Goal: Information Seeking & Learning: Learn about a topic

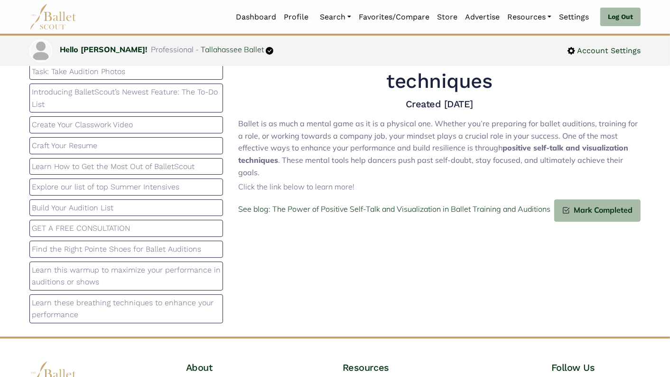
scroll to position [118, 0]
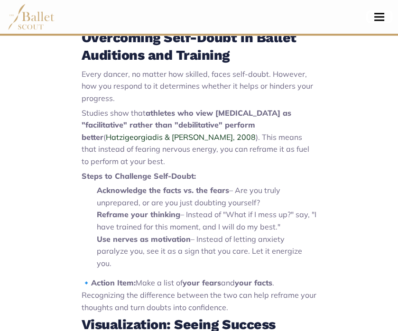
click at [378, 14] on button "Toggle navigation" at bounding box center [379, 16] width 22 height 9
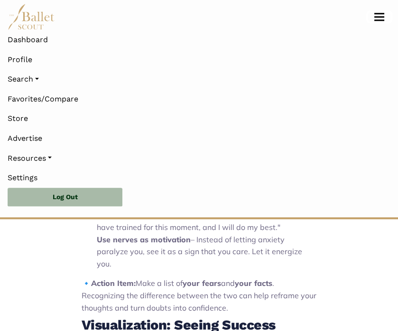
scroll to position [1039, 0]
click at [34, 157] on link "Resources" at bounding box center [199, 159] width 383 height 20
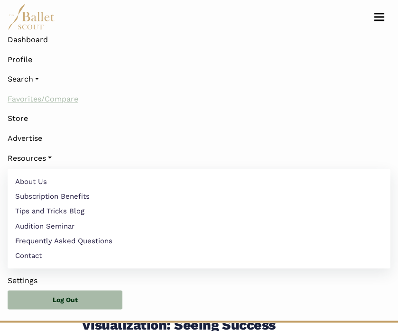
click at [54, 104] on link "Favorites/Compare" at bounding box center [199, 99] width 383 height 20
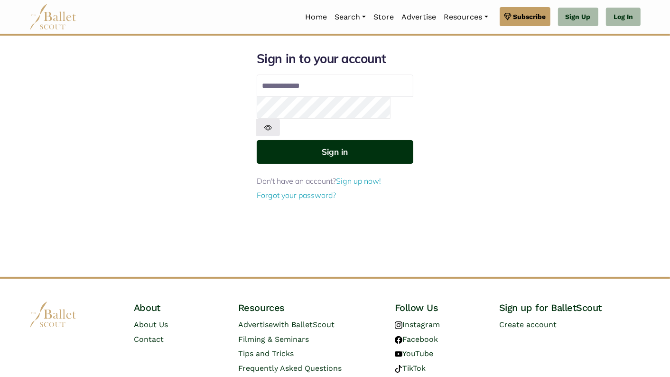
type input "**********"
click at [382, 140] on button "Sign in" at bounding box center [335, 151] width 157 height 23
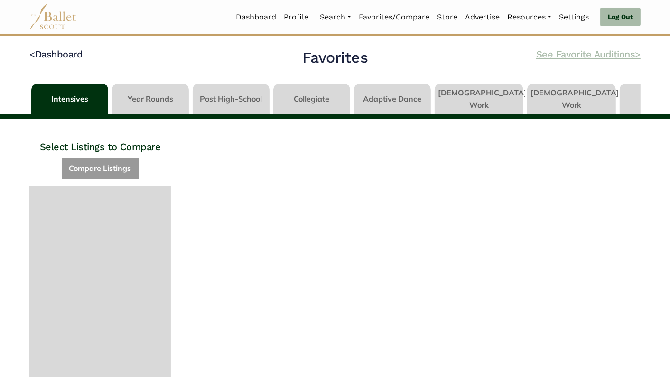
click at [575, 54] on link "See Favorite Auditions >" at bounding box center [589, 53] width 104 height 11
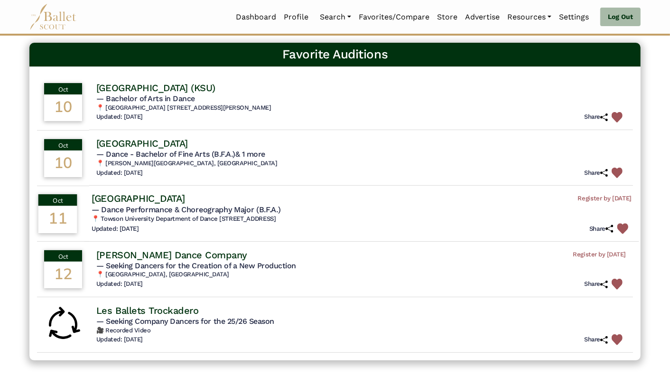
scroll to position [50, 0]
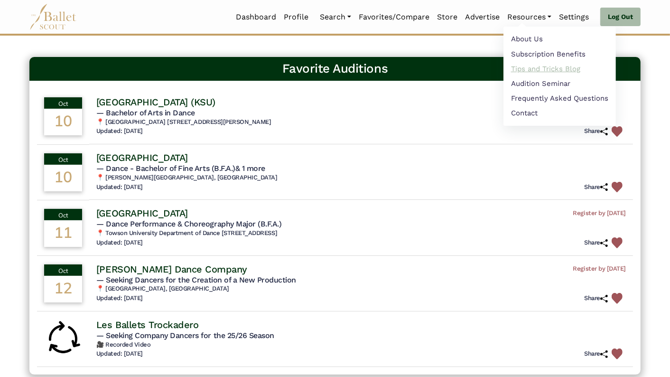
click at [550, 66] on link "Tips and Tricks Blog" at bounding box center [560, 68] width 113 height 15
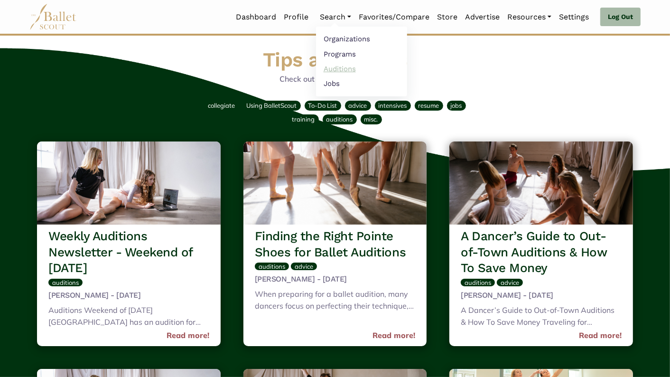
click at [347, 68] on link "Auditions" at bounding box center [361, 68] width 91 height 15
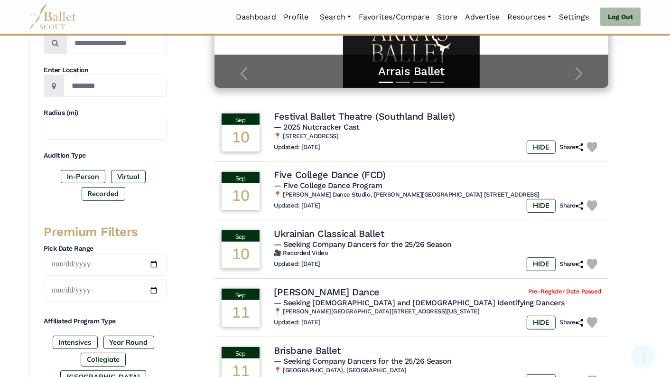
scroll to position [262, 0]
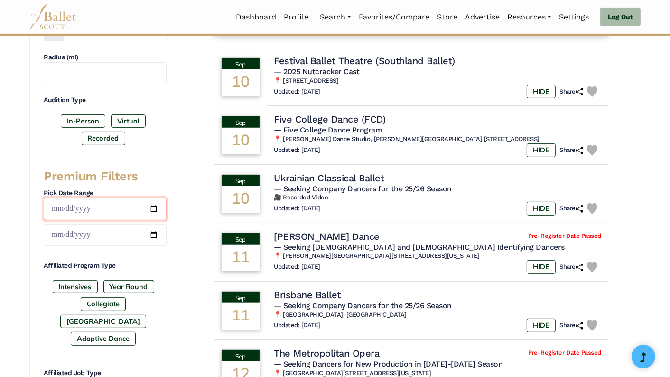
click at [155, 206] on input "date" at bounding box center [105, 209] width 123 height 22
type input "**********"
click at [155, 229] on input "date" at bounding box center [105, 235] width 123 height 22
type input "**********"
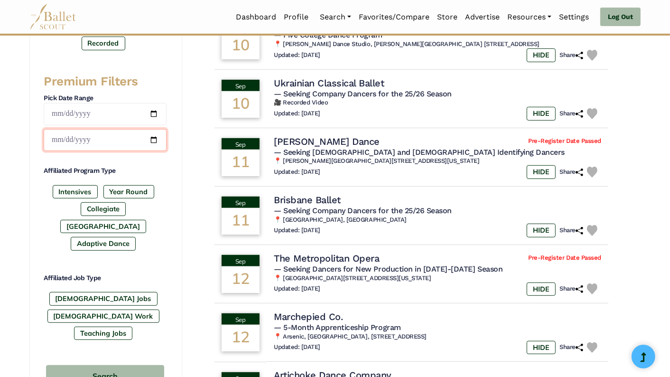
scroll to position [355, 0]
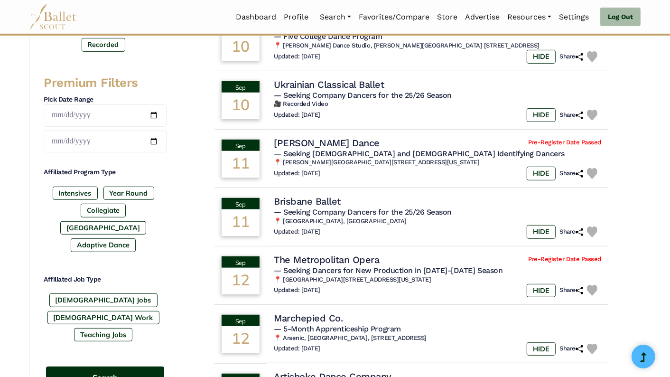
click at [132, 367] on button "Search" at bounding box center [105, 378] width 118 height 22
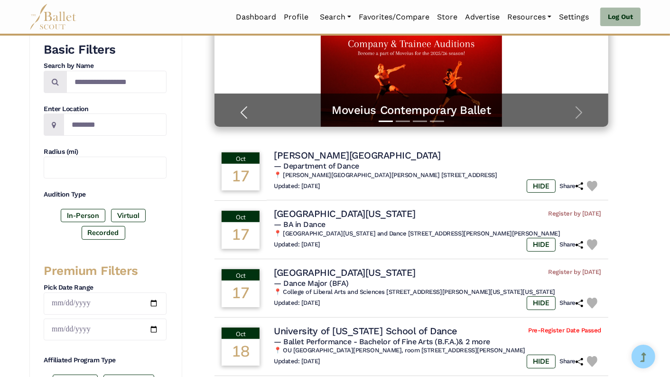
scroll to position [171, 0]
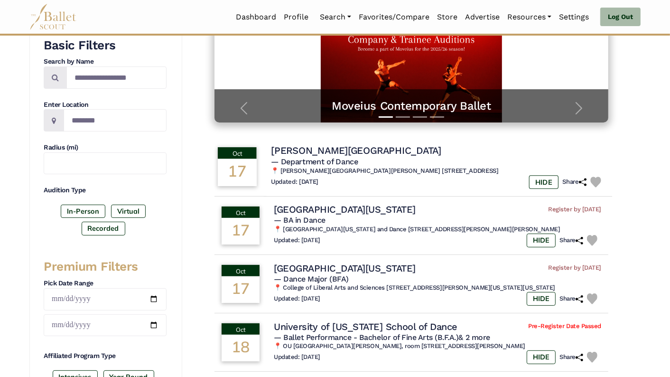
click at [594, 180] on img at bounding box center [596, 182] width 11 height 11
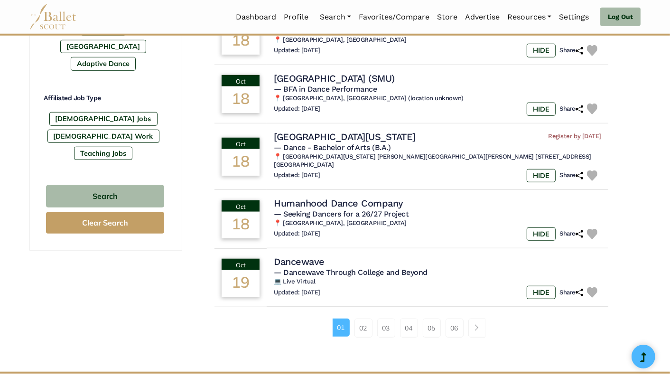
scroll to position [537, 0]
click at [368, 323] on link "02" at bounding box center [364, 327] width 18 height 19
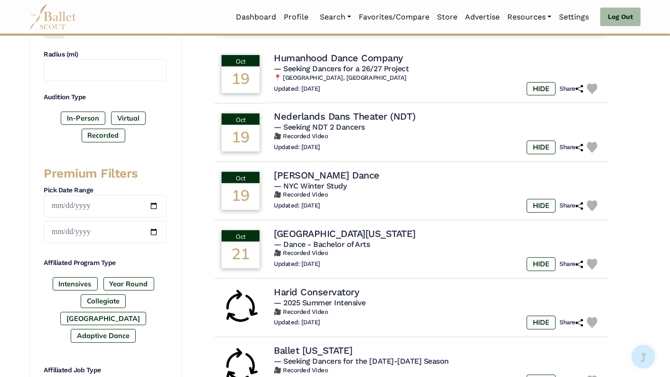
scroll to position [266, 0]
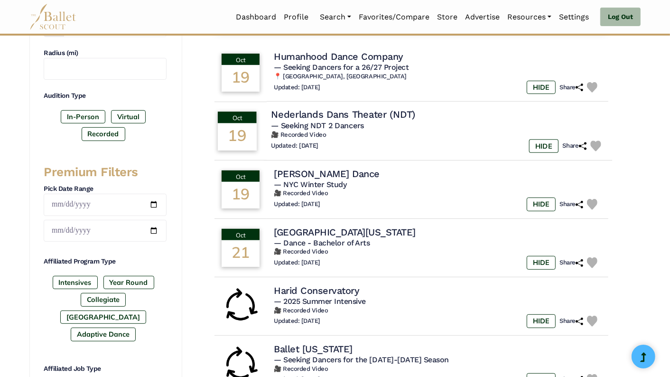
click at [594, 143] on img at bounding box center [596, 146] width 11 height 11
click at [596, 203] on img at bounding box center [596, 204] width 11 height 11
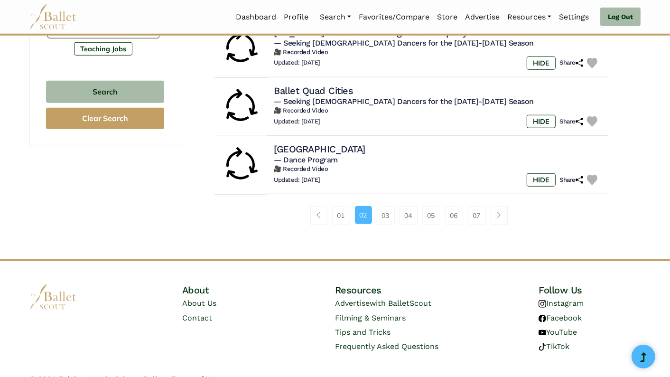
scroll to position [644, 0]
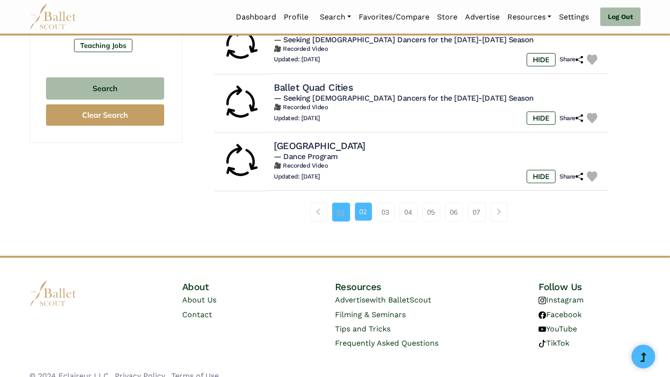
click at [339, 212] on link "01" at bounding box center [341, 212] width 18 height 19
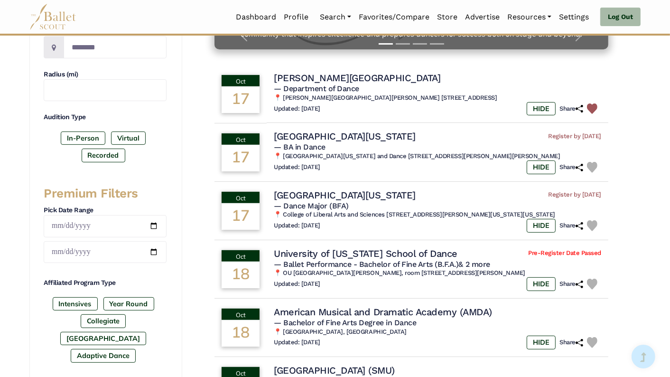
scroll to position [249, 0]
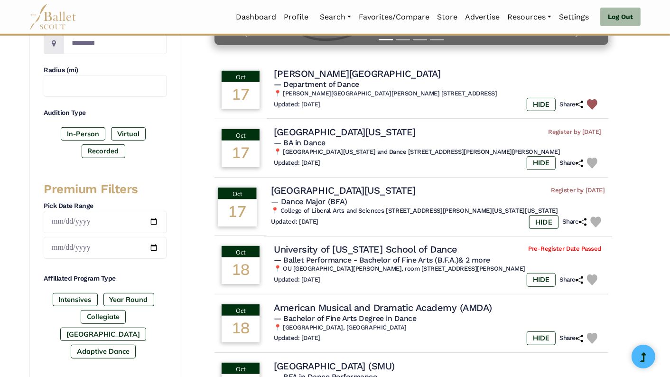
click at [597, 221] on img at bounding box center [596, 222] width 11 height 11
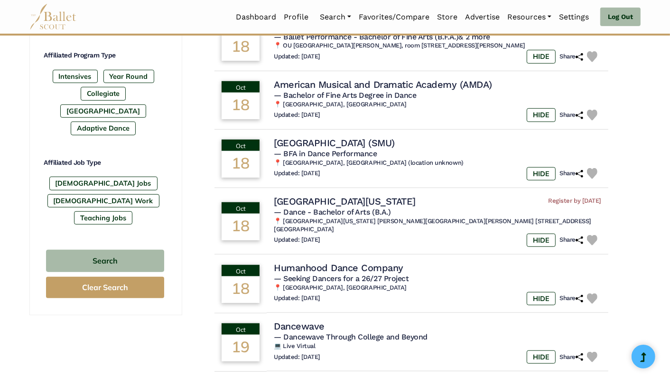
scroll to position [471, 0]
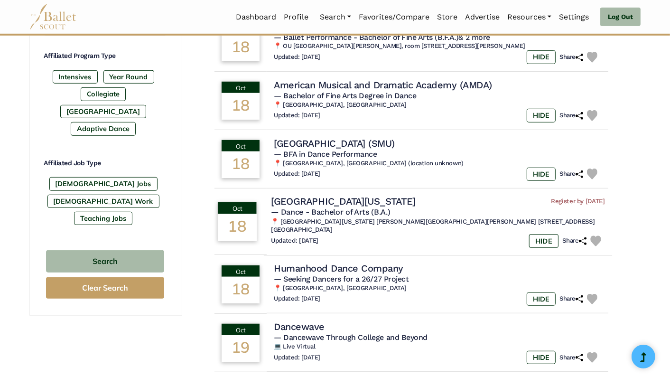
click at [595, 236] on img at bounding box center [596, 241] width 11 height 11
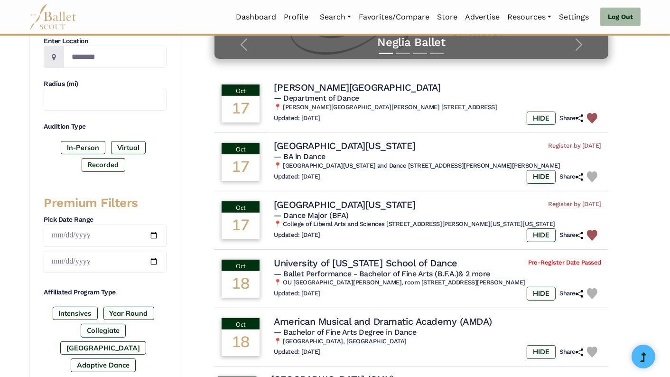
scroll to position [235, 0]
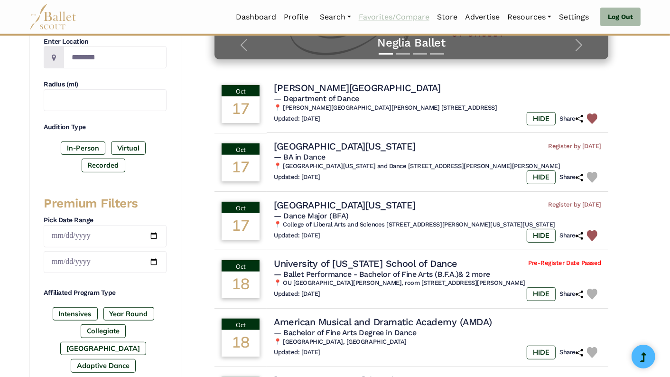
click at [411, 18] on link "Favorites/Compare" at bounding box center [394, 17] width 78 height 20
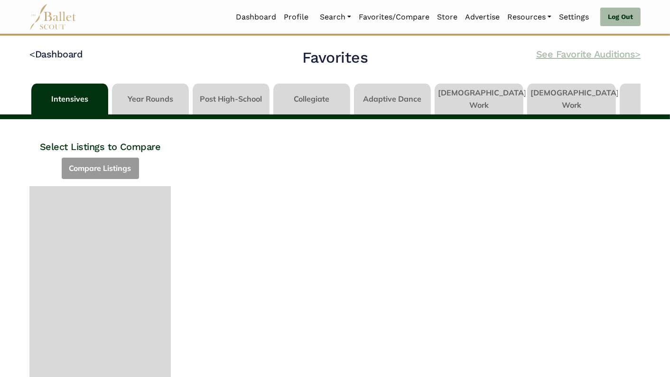
click at [607, 53] on link "See Favorite Auditions >" at bounding box center [589, 53] width 104 height 11
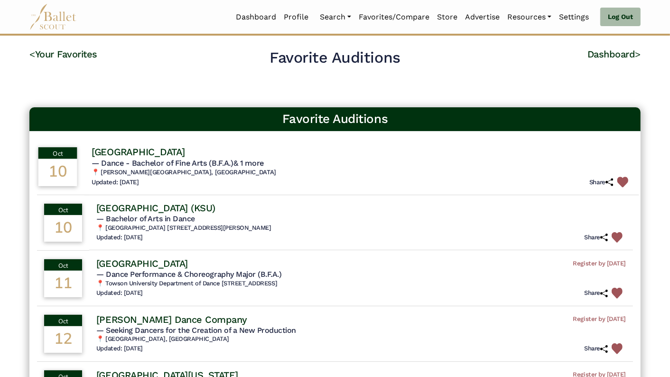
click at [624, 182] on img at bounding box center [623, 182] width 11 height 11
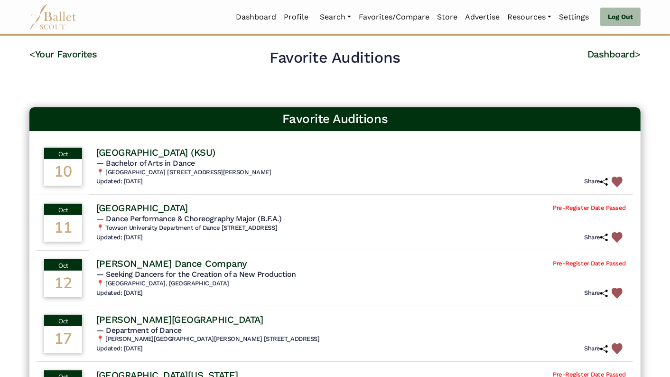
click at [623, 182] on img at bounding box center [617, 182] width 11 height 11
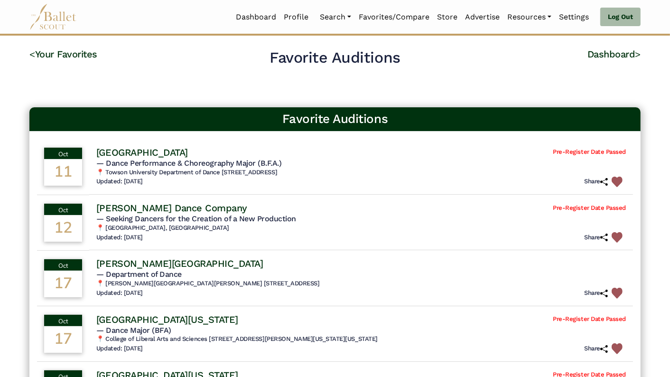
click at [623, 182] on img at bounding box center [617, 182] width 11 height 11
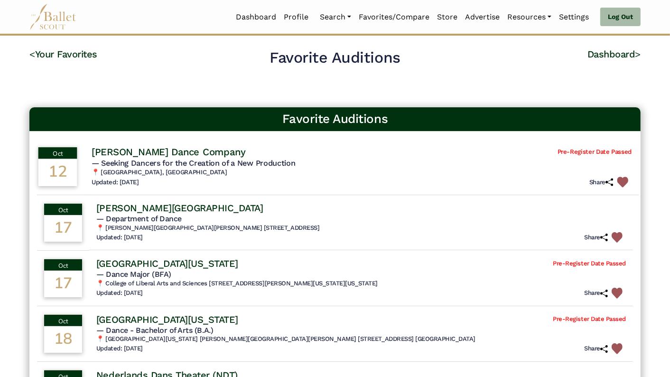
click at [624, 182] on img at bounding box center [623, 182] width 11 height 11
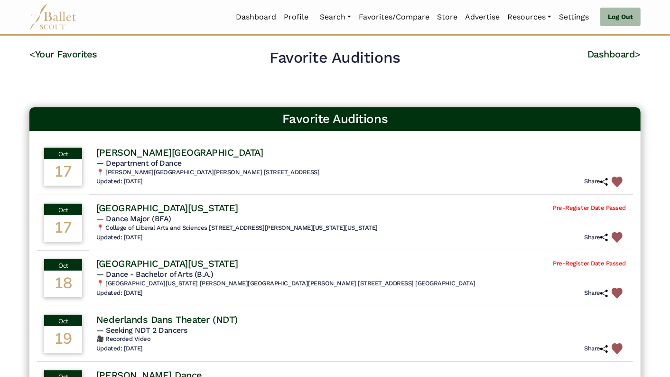
scroll to position [171, 0]
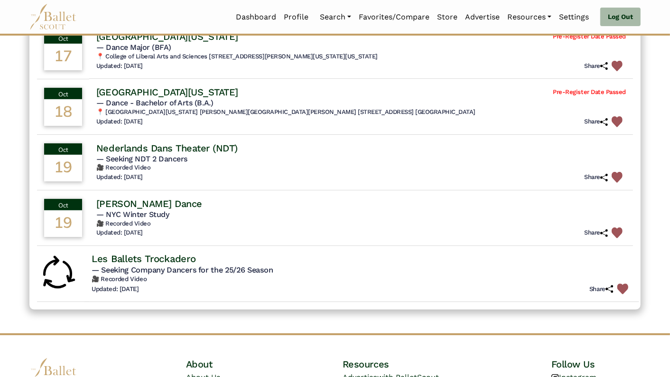
click at [621, 287] on img at bounding box center [623, 288] width 11 height 11
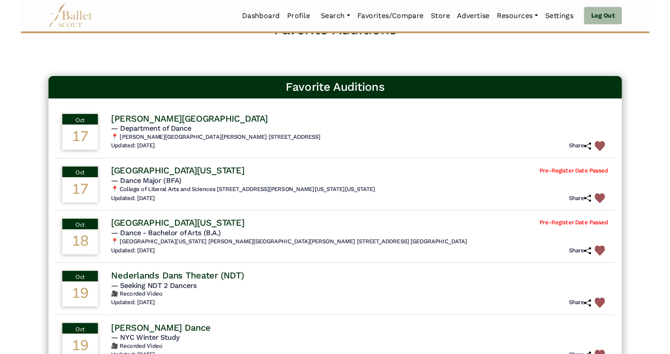
scroll to position [26, 0]
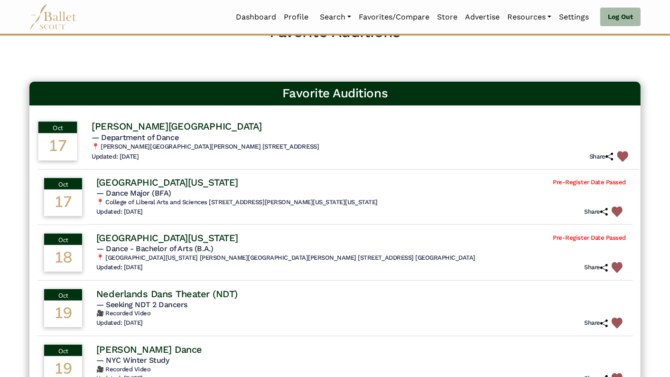
click at [150, 127] on h4 "[PERSON_NAME][GEOGRAPHIC_DATA]" at bounding box center [177, 126] width 170 height 13
click at [127, 125] on h4 "[PERSON_NAME][GEOGRAPHIC_DATA]" at bounding box center [177, 126] width 170 height 13
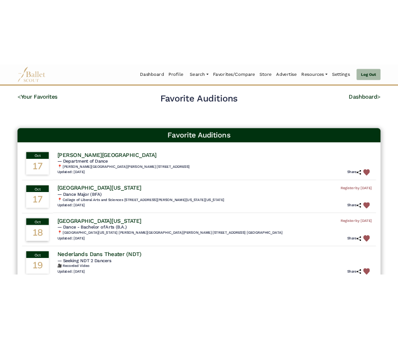
scroll to position [26, 0]
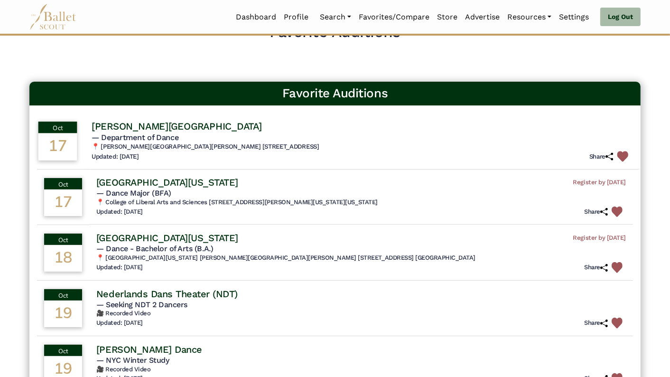
click at [141, 129] on h4 "[PERSON_NAME][GEOGRAPHIC_DATA]" at bounding box center [177, 126] width 170 height 13
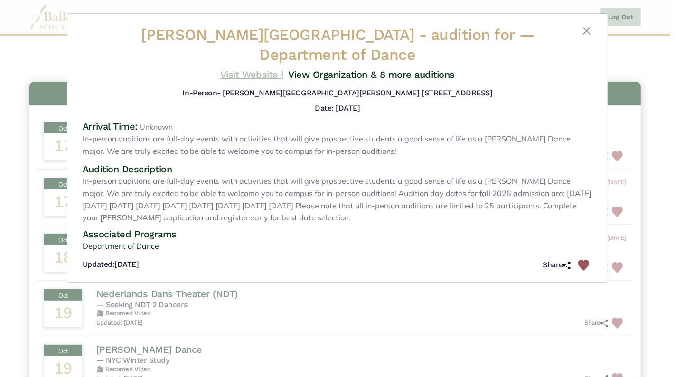
click at [251, 69] on link "Visit Website |" at bounding box center [251, 74] width 63 height 11
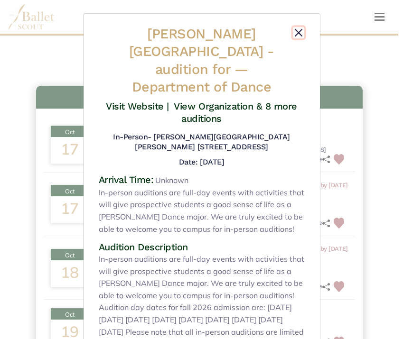
click at [296, 33] on button "Close" at bounding box center [298, 32] width 11 height 11
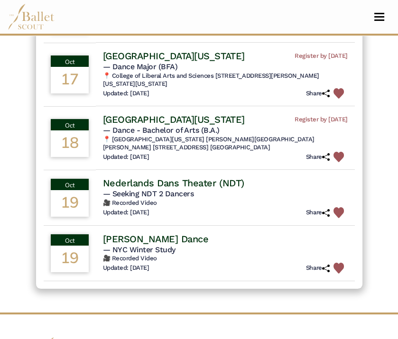
scroll to position [160, 0]
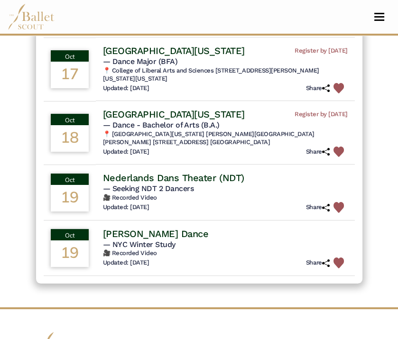
click at [153, 121] on h4 "[GEOGRAPHIC_DATA][US_STATE]" at bounding box center [174, 114] width 142 height 12
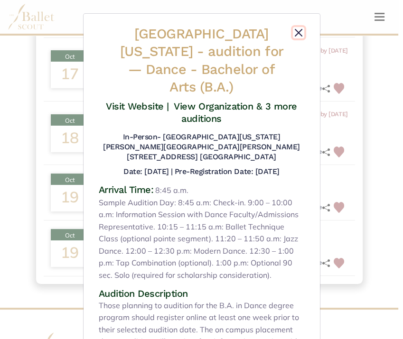
click at [295, 32] on button "Close" at bounding box center [298, 32] width 11 height 11
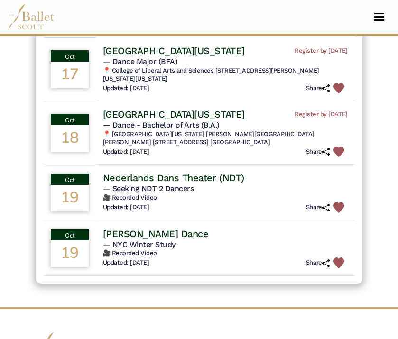
scroll to position [117, 0]
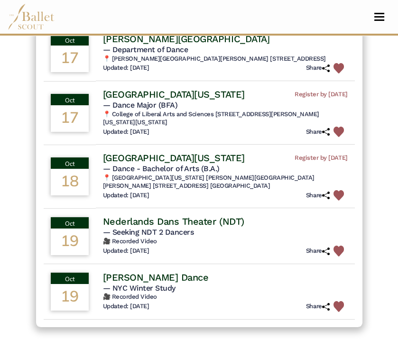
click at [170, 101] on h4 "University of Iowa" at bounding box center [174, 94] width 142 height 12
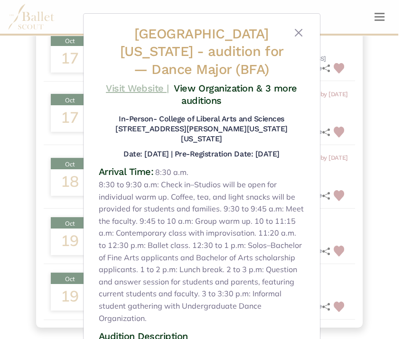
click at [140, 89] on link "Visit Website |" at bounding box center [137, 88] width 63 height 11
click at [296, 32] on button "Close" at bounding box center [298, 32] width 11 height 11
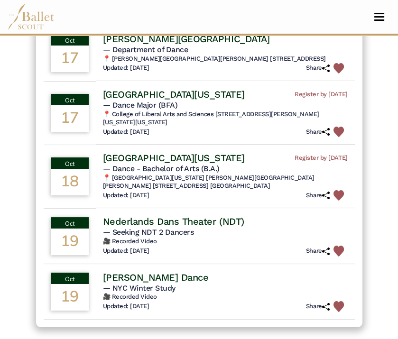
click at [339, 136] on img at bounding box center [339, 132] width 11 height 11
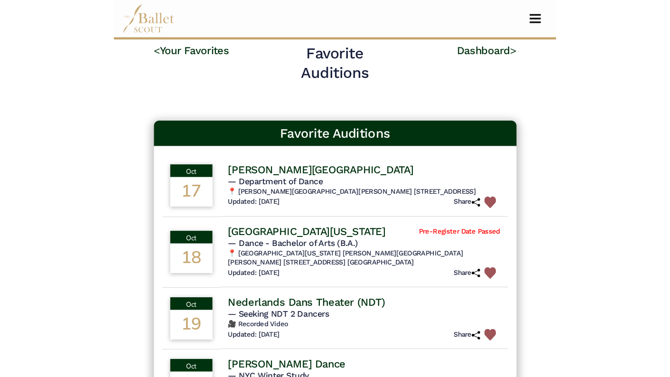
scroll to position [0, 0]
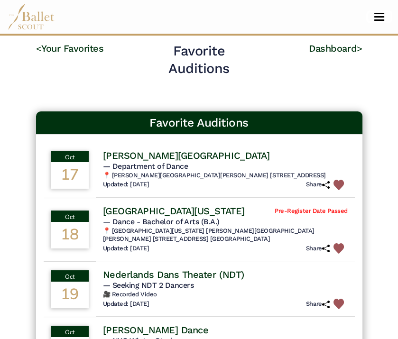
click at [378, 14] on span "Toggle navigation" at bounding box center [380, 13] width 10 height 1
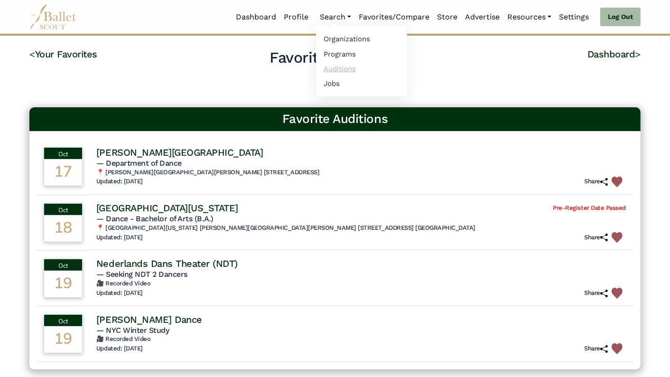
click at [334, 69] on link "Auditions" at bounding box center [361, 68] width 91 height 15
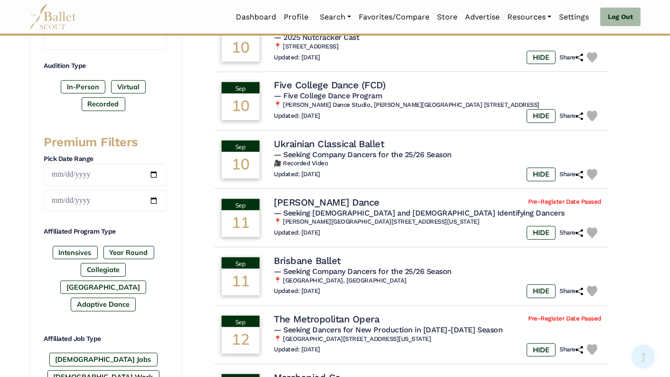
scroll to position [298, 0]
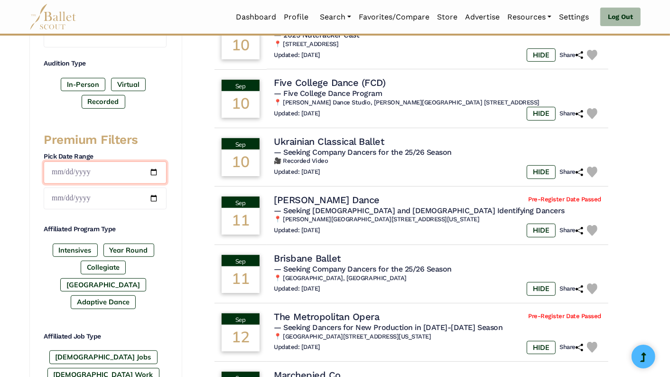
click at [155, 166] on input "date" at bounding box center [105, 172] width 123 height 22
type input "**********"
click at [159, 194] on input "date" at bounding box center [105, 199] width 123 height 22
type input "**********"
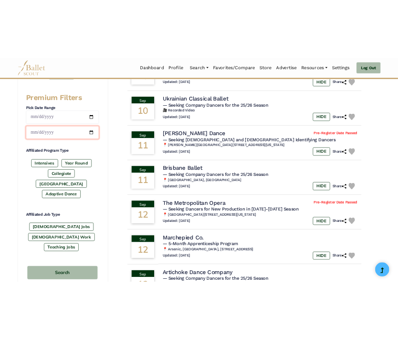
scroll to position [369, 0]
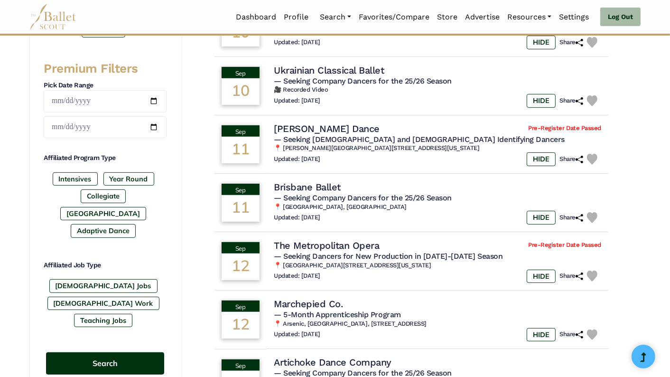
click at [127, 352] on button "Search" at bounding box center [105, 363] width 118 height 22
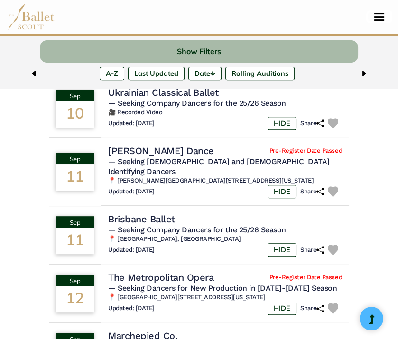
click at [384, 19] on span "Toggle navigation" at bounding box center [380, 19] width 10 height 1
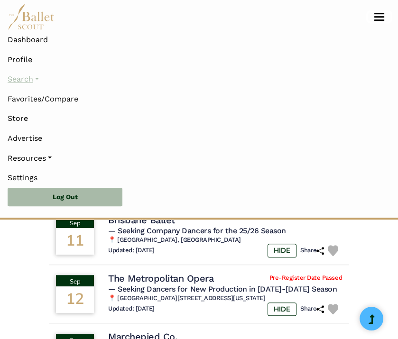
scroll to position [554, 0]
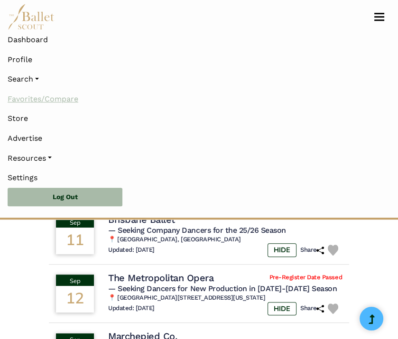
click at [58, 99] on link "Favorites/Compare" at bounding box center [199, 99] width 383 height 20
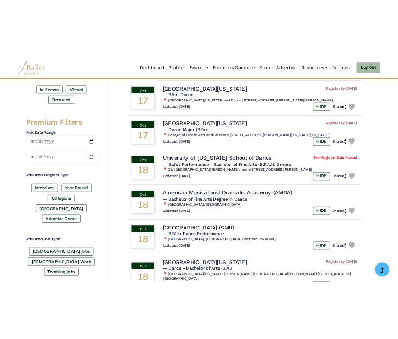
scroll to position [215, 0]
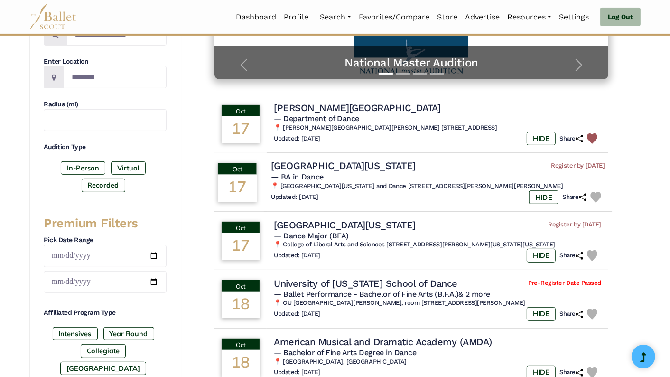
click at [595, 198] on img at bounding box center [596, 197] width 11 height 11
click at [342, 164] on h4 "[GEOGRAPHIC_DATA][US_STATE]" at bounding box center [343, 166] width 145 height 13
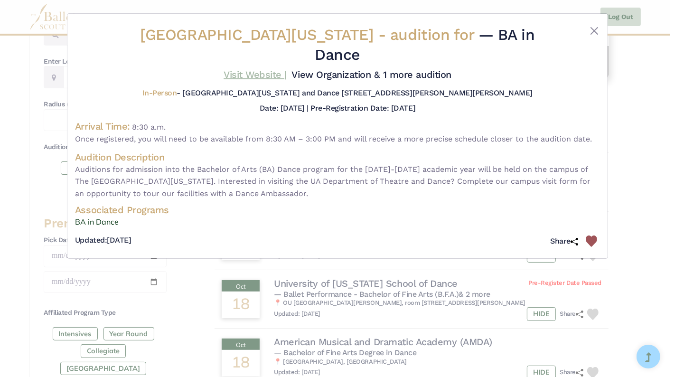
click at [244, 69] on link "Visit Website |" at bounding box center [255, 74] width 63 height 11
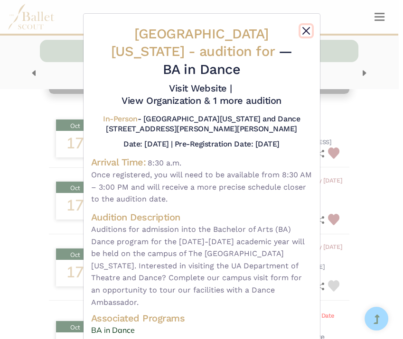
click at [306, 32] on button "Close" at bounding box center [306, 30] width 11 height 11
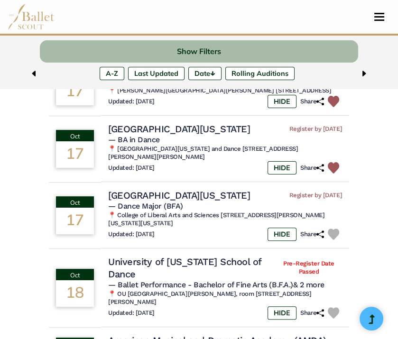
scroll to position [264, 0]
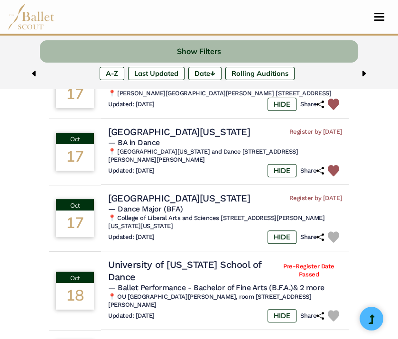
click at [379, 10] on nav "Dashboard Profile Search Organizations Programs Auditions Jobs" at bounding box center [199, 17] width 383 height 34
click at [381, 18] on button "Toggle navigation" at bounding box center [379, 16] width 22 height 9
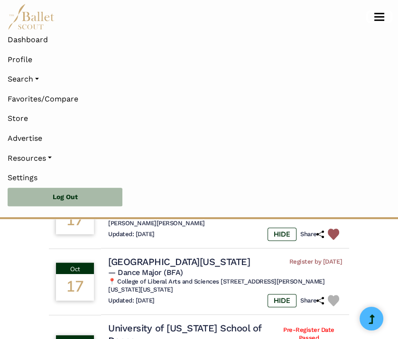
scroll to position [448, 0]
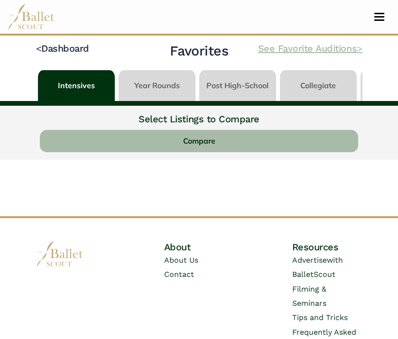
click at [325, 48] on link "See Favorite Auditions >" at bounding box center [310, 48] width 104 height 11
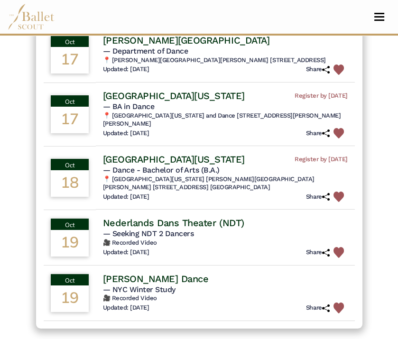
scroll to position [111, 0]
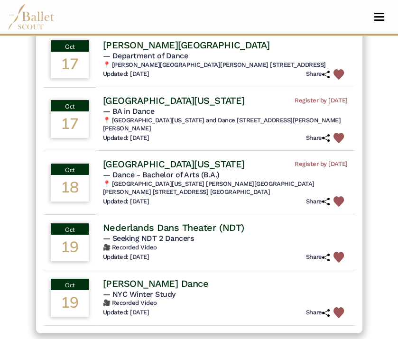
click at [219, 169] on h4 "[GEOGRAPHIC_DATA][US_STATE]" at bounding box center [174, 164] width 142 height 12
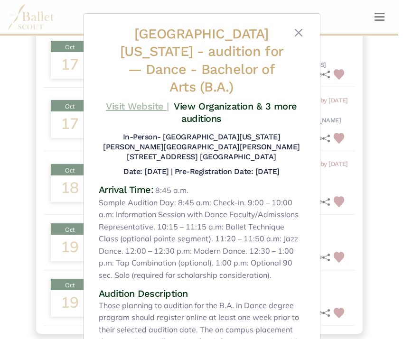
click at [149, 107] on link "Visit Website |" at bounding box center [137, 106] width 63 height 11
click at [294, 31] on button "Close" at bounding box center [298, 32] width 11 height 11
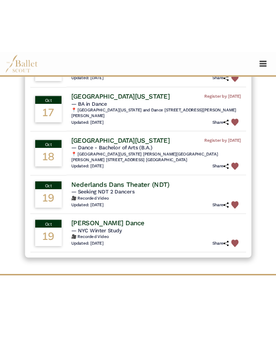
scroll to position [152, 0]
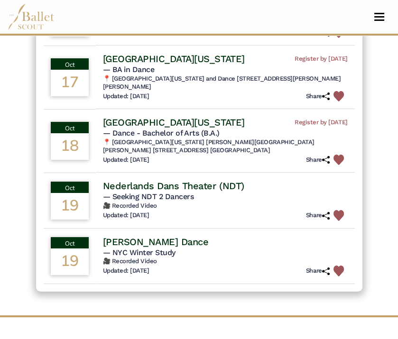
click at [191, 192] on h4 "Nederlands Dans Theater (NDT)" at bounding box center [173, 186] width 141 height 12
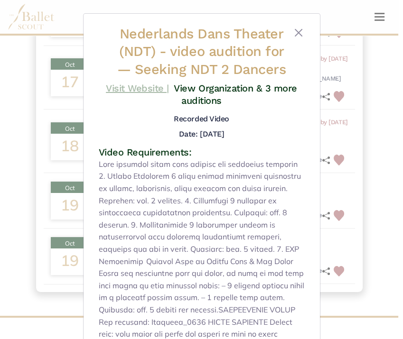
click at [143, 87] on link "Visit Website |" at bounding box center [137, 88] width 63 height 11
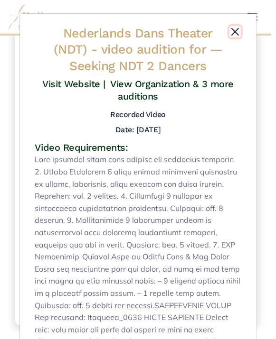
click at [235, 33] on button "Close" at bounding box center [234, 31] width 11 height 11
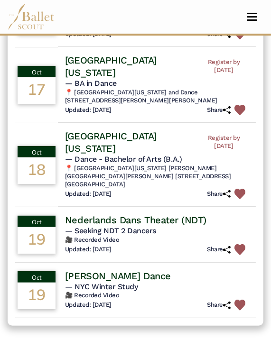
click at [123, 270] on h4 "[PERSON_NAME] Dance" at bounding box center [118, 276] width 106 height 12
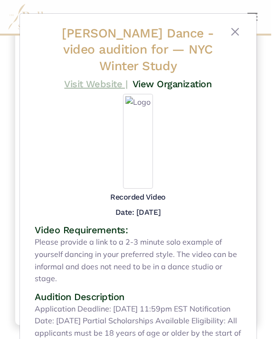
click at [100, 82] on link "Visit Website |" at bounding box center [95, 83] width 63 height 11
